Goal: Task Accomplishment & Management: Manage account settings

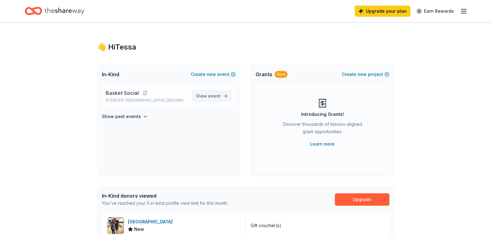
click at [220, 92] on span "View event" at bounding box center [208, 95] width 24 height 7
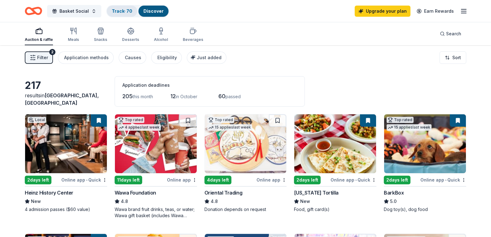
drag, startPoint x: 118, startPoint y: 14, endPoint x: 112, endPoint y: 10, distance: 7.4
click at [118, 14] on div "Track · 70" at bounding box center [122, 11] width 30 height 11
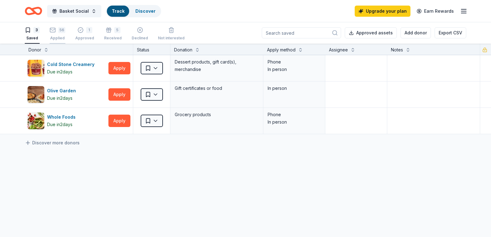
click at [53, 30] on icon "button" at bounding box center [53, 30] width 6 height 6
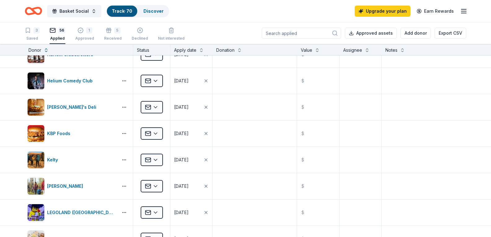
scroll to position [500, 0]
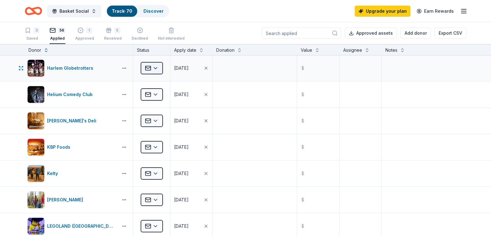
click at [147, 70] on html "Basket Social Track · 70 Discover Upgrade your plan Earn Rewards 3 Saved 56 App…" at bounding box center [245, 118] width 491 height 237
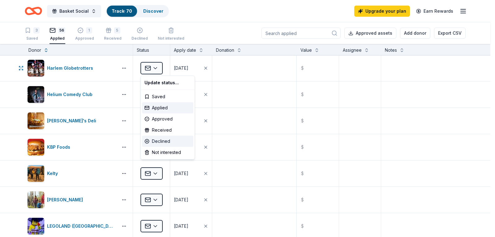
click at [155, 136] on div "Declined" at bounding box center [167, 141] width 51 height 11
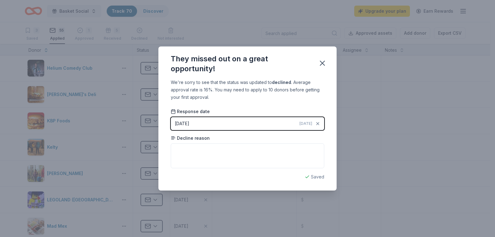
drag, startPoint x: 323, startPoint y: 55, endPoint x: 323, endPoint y: 63, distance: 8.4
click at [323, 56] on div "They missed out on a great opportunity!" at bounding box center [247, 62] width 178 height 32
click at [323, 63] on icon "button" at bounding box center [322, 63] width 4 height 4
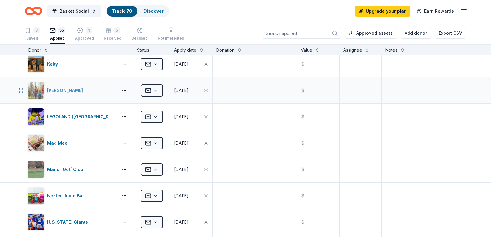
scroll to position [593, 0]
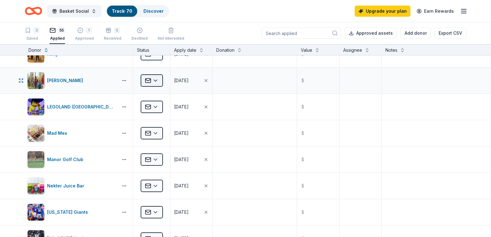
click at [153, 81] on html "Basket Social Track · 70 Discover Upgrade your plan Earn Rewards 3 Saved 55 App…" at bounding box center [245, 118] width 491 height 237
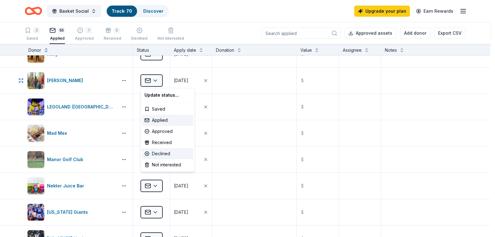
click at [163, 154] on div "Declined" at bounding box center [167, 153] width 51 height 11
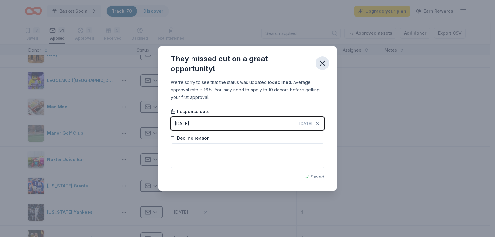
click at [321, 63] on icon "button" at bounding box center [322, 63] width 9 height 9
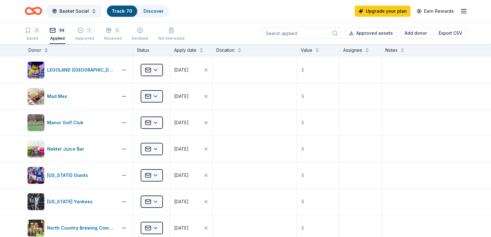
scroll to position [606, 0]
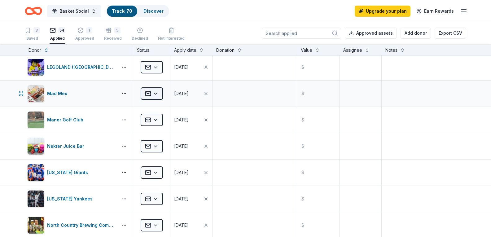
click at [155, 97] on html "Basket Social Track · 70 Discover Upgrade your plan Earn Rewards 3 Saved 54 App…" at bounding box center [245, 118] width 491 height 237
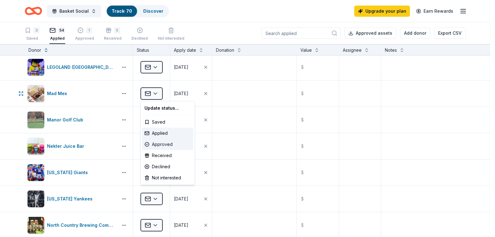
click at [165, 143] on div "Approved" at bounding box center [167, 144] width 51 height 11
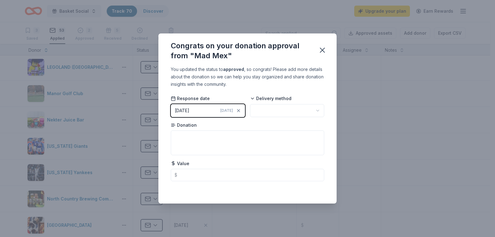
click at [304, 114] on html "Basket Social Track · 70 Discover Upgrade your plan Earn Rewards 3 Saved 53 App…" at bounding box center [247, 118] width 495 height 237
click at [325, 51] on icon "button" at bounding box center [322, 50] width 9 height 9
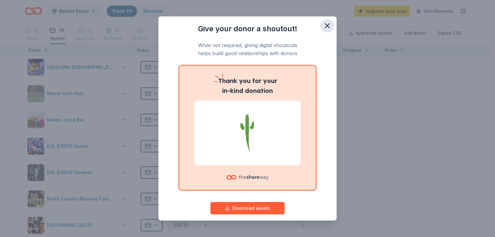
drag, startPoint x: 321, startPoint y: 32, endPoint x: 317, endPoint y: 31, distance: 4.5
click at [321, 31] on button "button" at bounding box center [328, 26] width 14 height 14
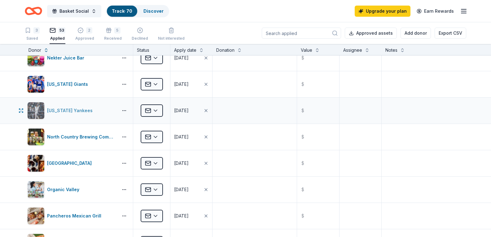
scroll to position [699, 0]
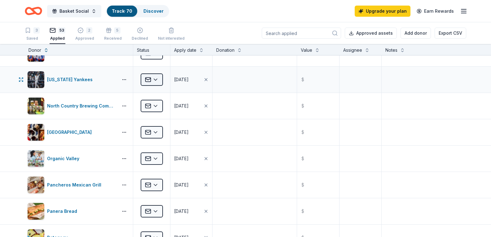
click at [147, 78] on html "Basket Social Track · 70 Discover Upgrade your plan Earn Rewards 3 Saved 53 App…" at bounding box center [245, 118] width 491 height 237
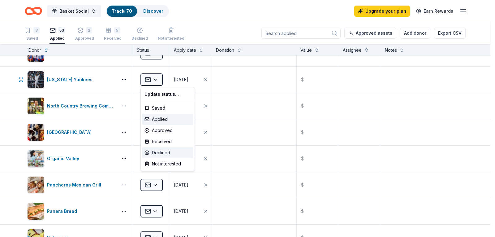
click at [163, 150] on div "Declined" at bounding box center [167, 152] width 51 height 11
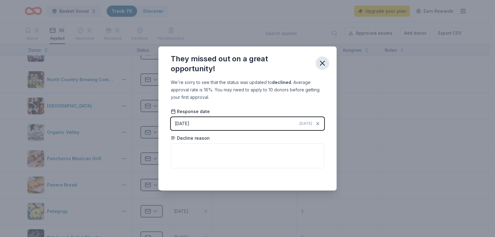
click at [326, 58] on button "button" at bounding box center [323, 63] width 14 height 14
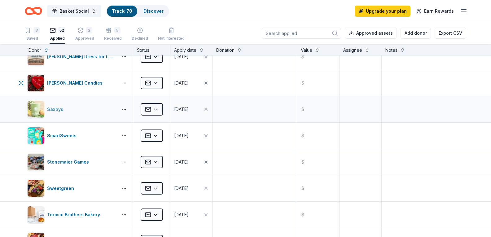
scroll to position [1047, 0]
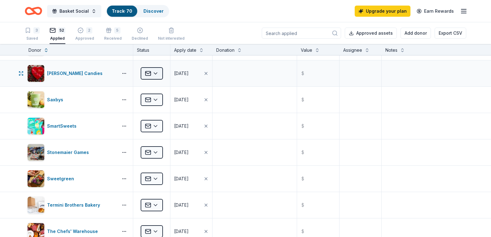
click at [145, 70] on html "Basket Social Track · 70 Discover Upgrade your plan Earn Rewards 3 Saved 52 App…" at bounding box center [245, 118] width 491 height 237
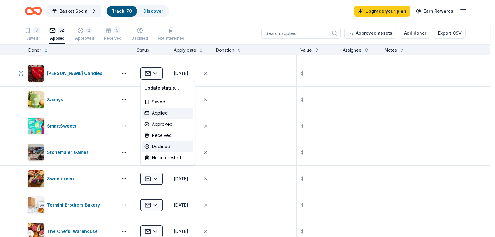
drag, startPoint x: 162, startPoint y: 144, endPoint x: 143, endPoint y: 142, distance: 18.7
click at [162, 144] on div "Declined" at bounding box center [167, 146] width 51 height 11
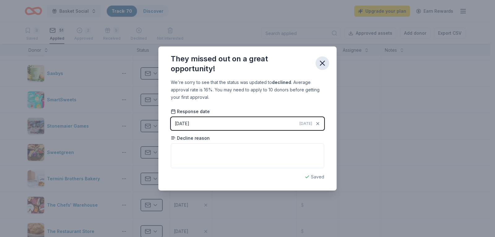
click at [320, 65] on icon "button" at bounding box center [322, 63] width 4 height 4
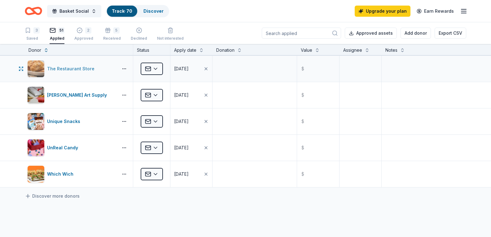
scroll to position [1221, 0]
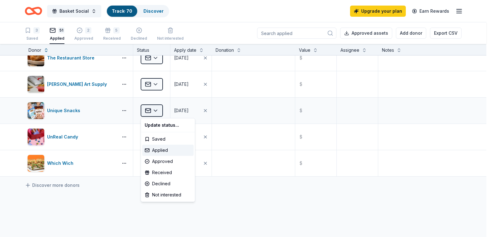
click at [152, 110] on html "Basket Social Track · 70 Discover Upgrade your plan Earn Rewards 3 Saved 51 App…" at bounding box center [245, 118] width 491 height 237
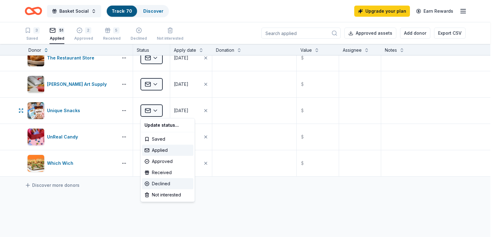
click at [168, 184] on div "Declined" at bounding box center [167, 183] width 51 height 11
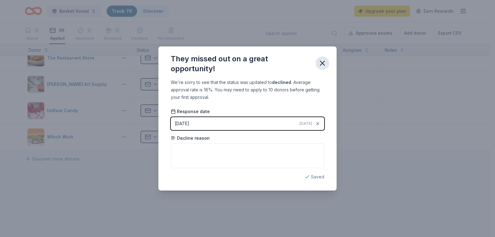
click at [328, 62] on button "button" at bounding box center [323, 63] width 14 height 14
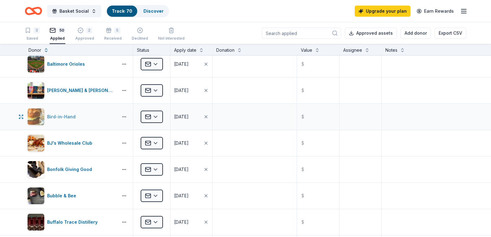
scroll to position [0, 0]
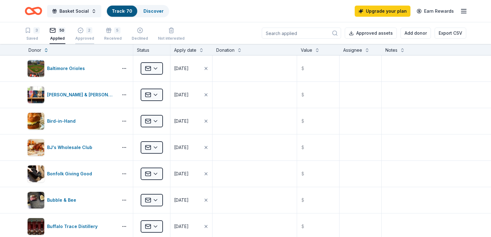
click at [88, 32] on div "2" at bounding box center [89, 30] width 6 height 6
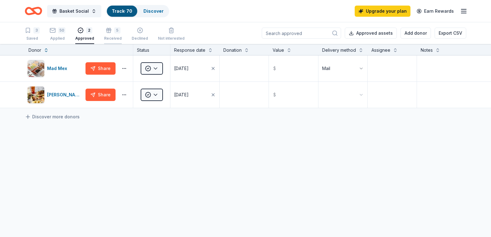
click at [114, 31] on div "5" at bounding box center [117, 30] width 6 height 6
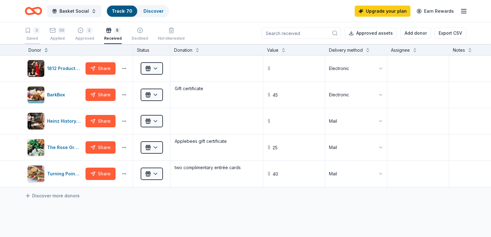
click at [39, 29] on div "3" at bounding box center [36, 30] width 6 height 6
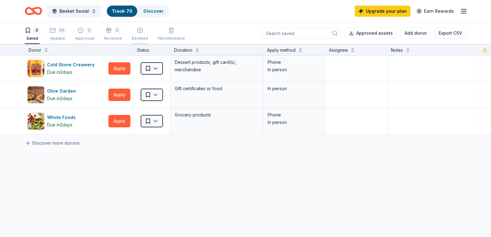
click at [144, 36] on div "Declined" at bounding box center [140, 35] width 16 height 5
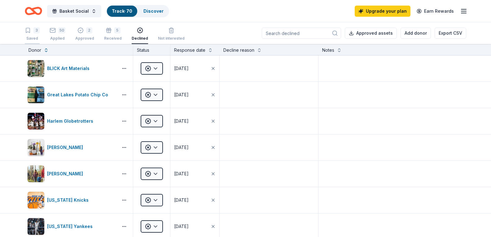
click at [33, 33] on div "3" at bounding box center [36, 30] width 6 height 6
